Goal: Task Accomplishment & Management: Complete application form

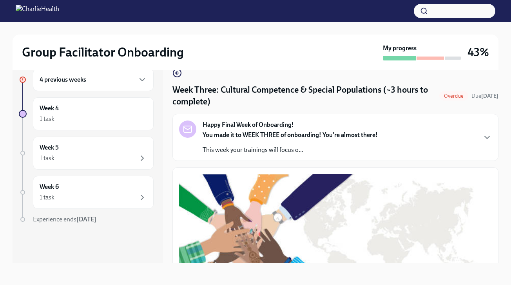
scroll to position [214, 0]
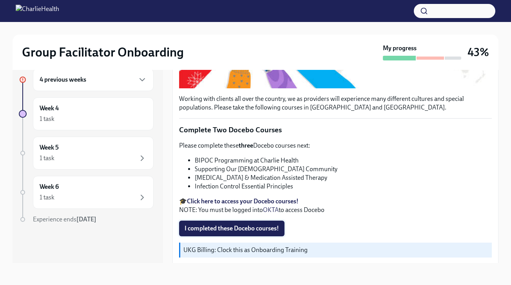
click at [237, 227] on span "I completed these Docebo courses!" at bounding box center [232, 228] width 94 height 8
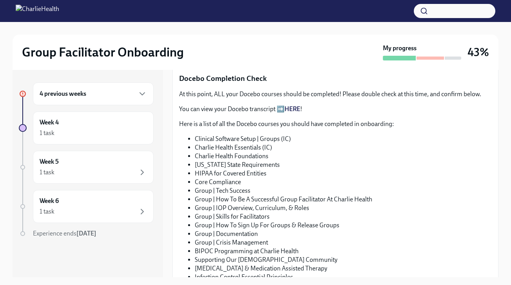
scroll to position [423, 0]
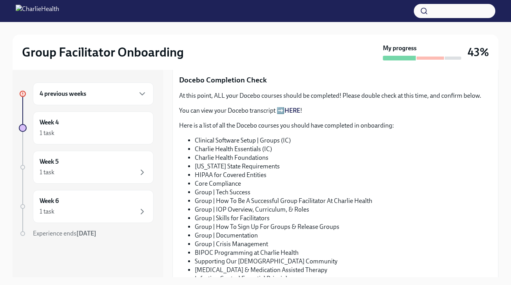
click at [295, 111] on link "HERE" at bounding box center [293, 110] width 16 height 7
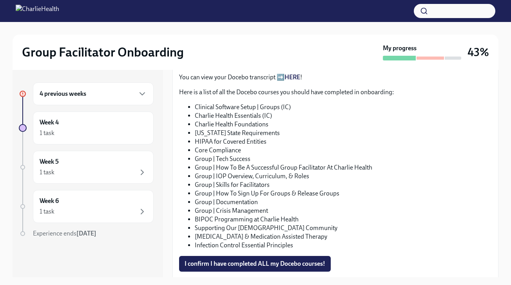
scroll to position [454, 0]
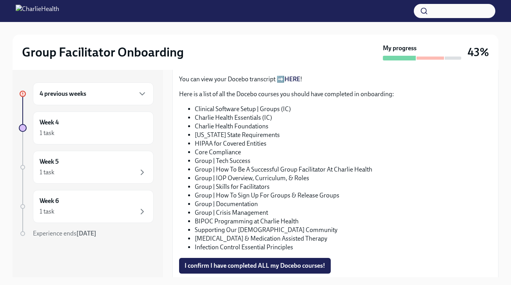
click at [267, 136] on li "[US_STATE] State Requirements" at bounding box center [343, 134] width 297 height 9
click at [273, 193] on li "Group | How To Sign Up For Groups & Release Groups" at bounding box center [343, 195] width 297 height 9
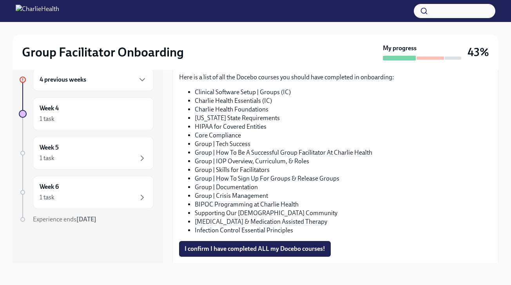
scroll to position [463, 0]
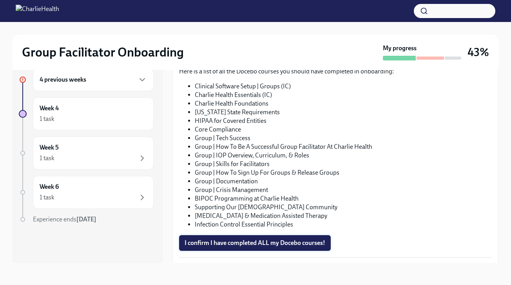
click at [255, 245] on span "I confirm I have completed ALL my Docebo courses!" at bounding box center [255, 243] width 141 height 8
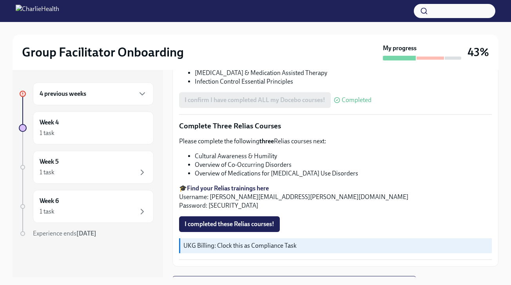
scroll to position [618, 0]
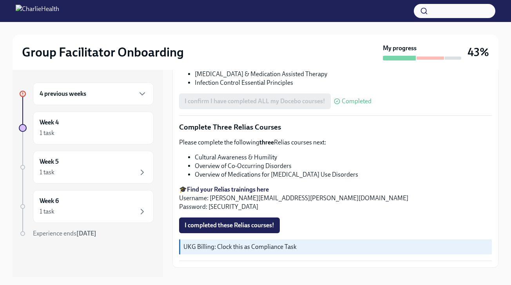
click at [125, 95] on div "4 previous weeks" at bounding box center [93, 93] width 107 height 9
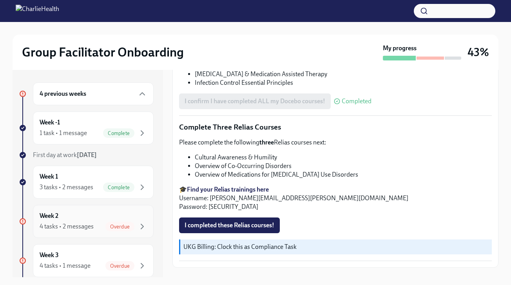
click at [109, 222] on div "Overdue" at bounding box center [119, 225] width 29 height 9
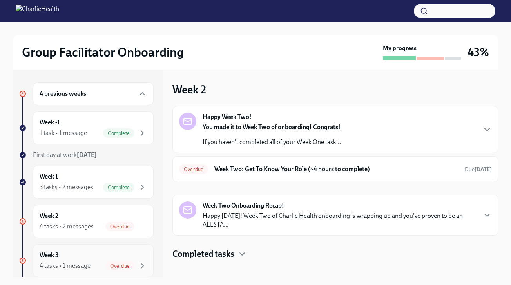
click at [112, 263] on span "Overdue" at bounding box center [119, 266] width 29 height 6
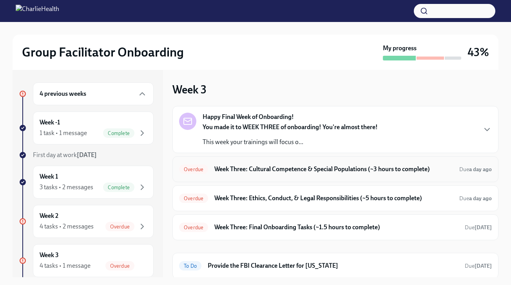
click at [275, 172] on h6 "Week Three: Cultural Competence & Special Populations (~3 hours to complete)" at bounding box center [333, 169] width 239 height 9
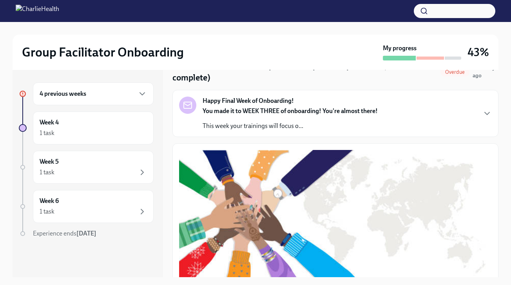
scroll to position [31, 0]
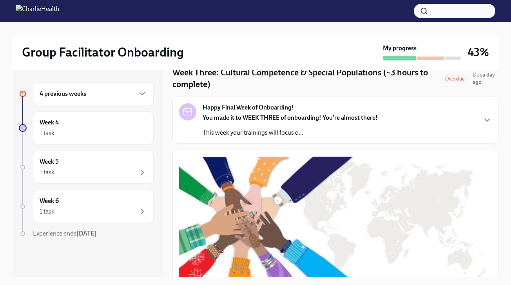
click at [101, 97] on div "4 previous weeks" at bounding box center [93, 93] width 107 height 9
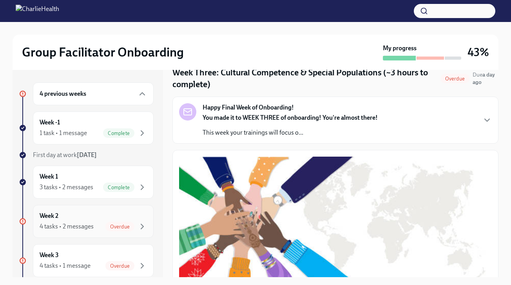
click at [91, 223] on div "4 tasks • 2 messages" at bounding box center [67, 226] width 54 height 9
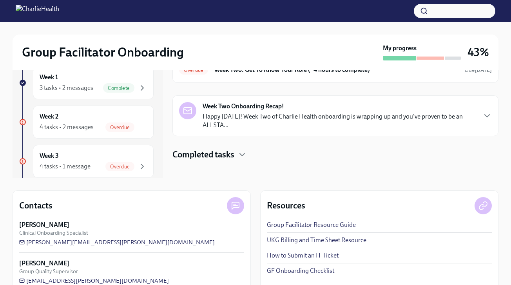
scroll to position [115, 0]
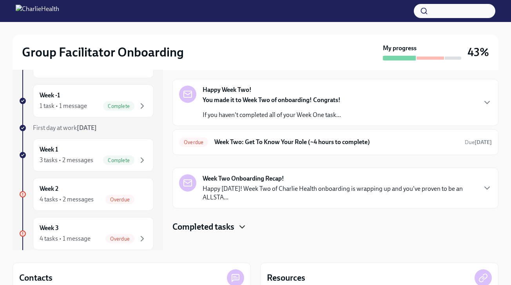
click at [243, 141] on h6 "Week Two: Get To Know Your Role (~4 hours to complete)" at bounding box center [336, 142] width 244 height 9
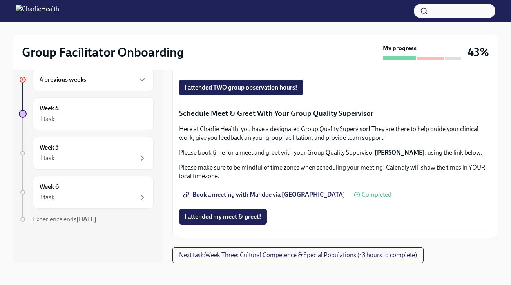
scroll to position [604, 0]
click at [304, 69] on span "Complete this form to schedule your observations" at bounding box center [256, 66] width 143 height 8
click at [300, 69] on span "Complete this form to schedule your observations" at bounding box center [256, 66] width 143 height 8
click at [250, 47] on span "Group Observation Instructions" at bounding box center [232, 44] width 94 height 8
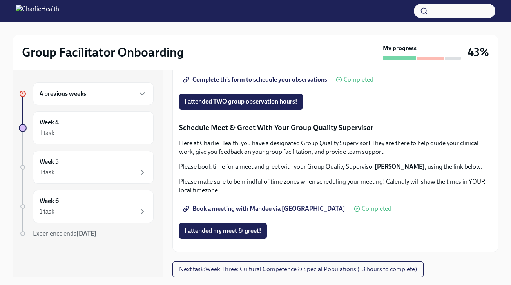
click at [121, 97] on div "4 previous weeks" at bounding box center [93, 93] width 107 height 9
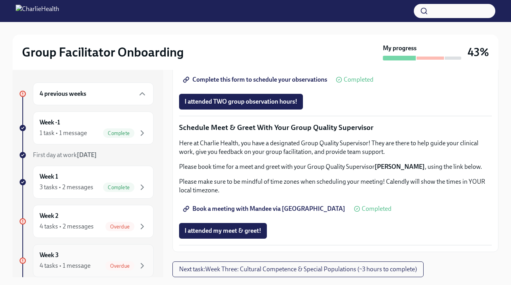
click at [102, 268] on div "4 tasks • 1 message Overdue" at bounding box center [93, 265] width 107 height 9
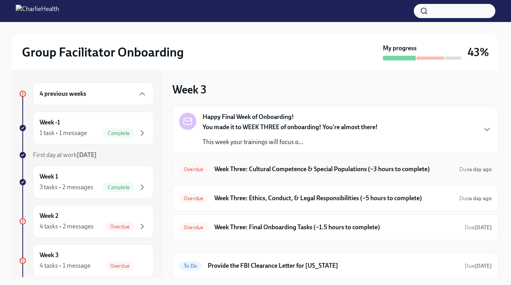
click at [292, 168] on h6 "Week Three: Cultural Competence & Special Populations (~3 hours to complete)" at bounding box center [333, 169] width 239 height 9
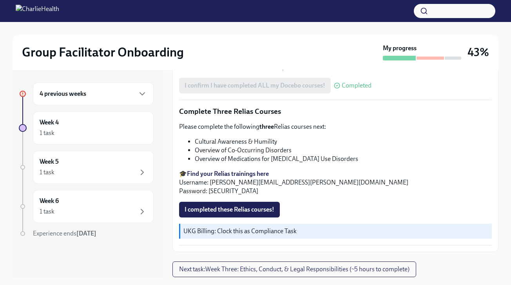
scroll to position [14, 0]
